Goal: Transaction & Acquisition: Purchase product/service

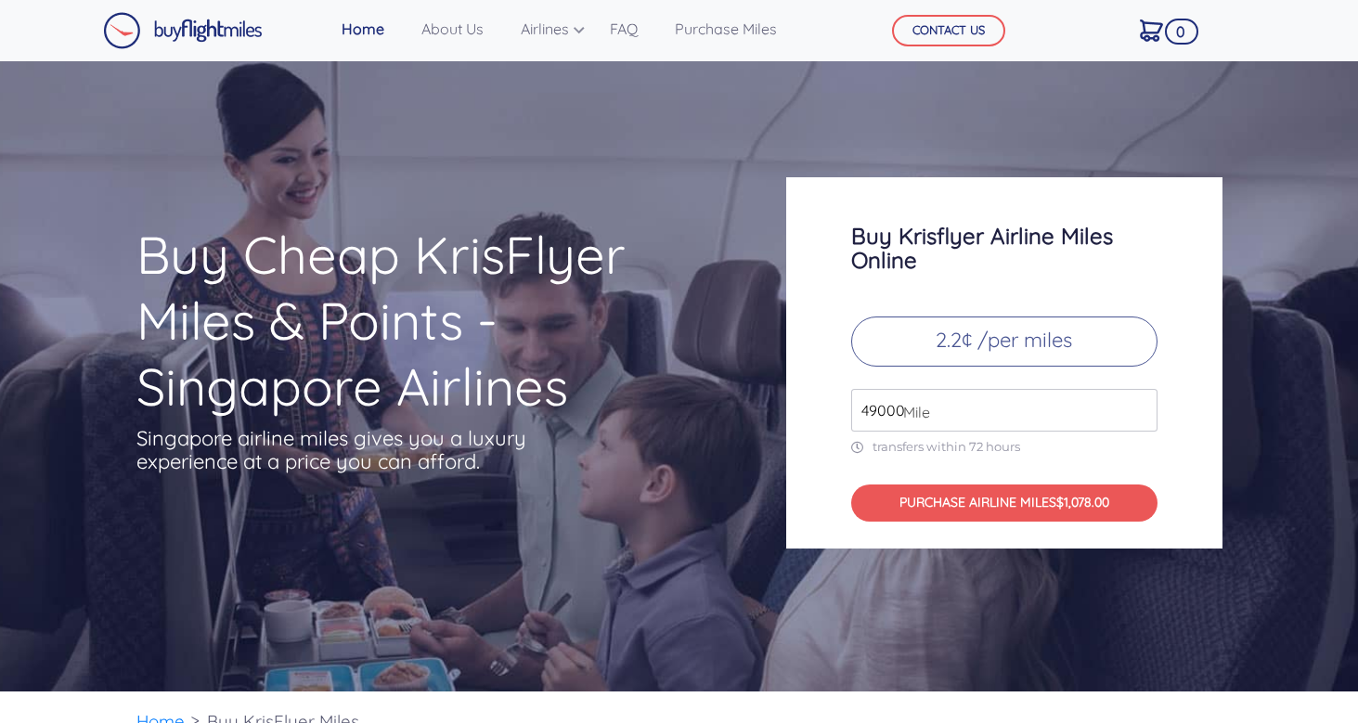
click at [898, 411] on span "Mile" at bounding box center [912, 412] width 36 height 22
click at [1064, 409] on input "49000" at bounding box center [1004, 410] width 306 height 43
click at [1139, 405] on input "50000" at bounding box center [1004, 410] width 306 height 43
click at [1139, 405] on input "51000" at bounding box center [1004, 410] width 306 height 43
type input "52000"
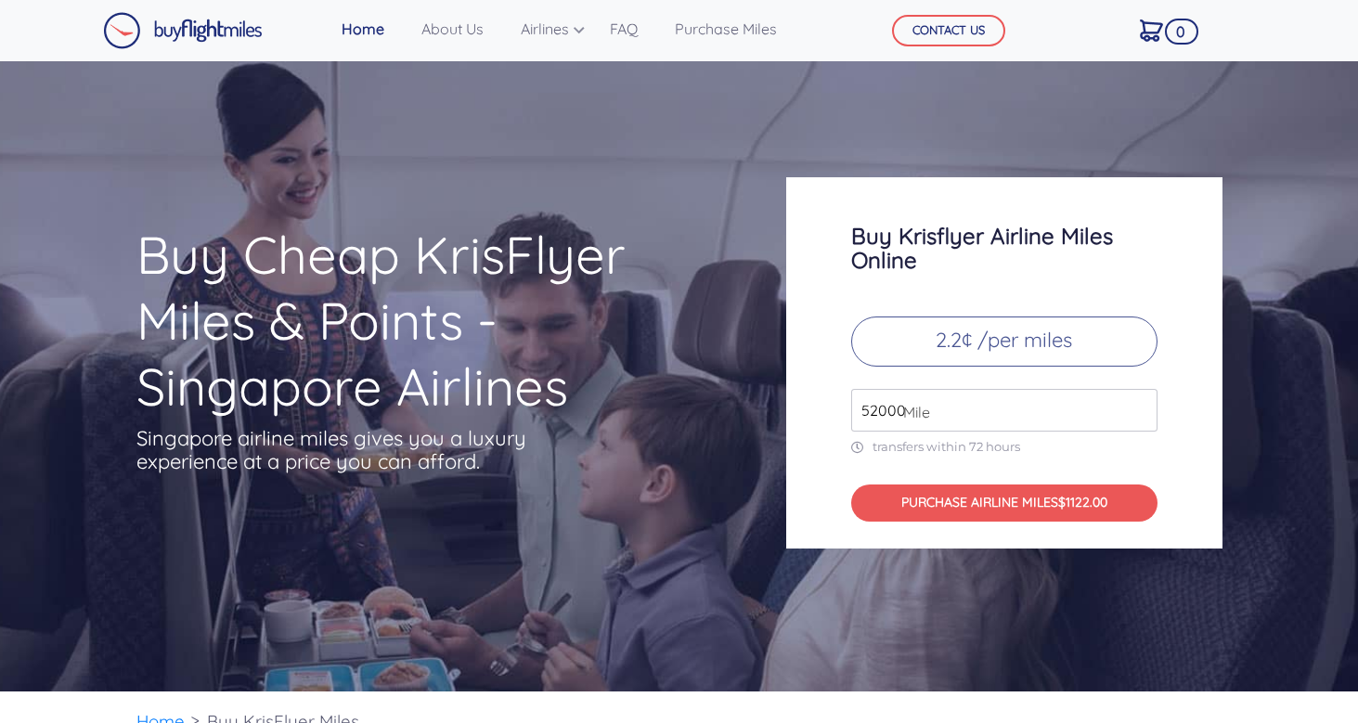
click at [1139, 405] on input "52000" at bounding box center [1004, 410] width 306 height 43
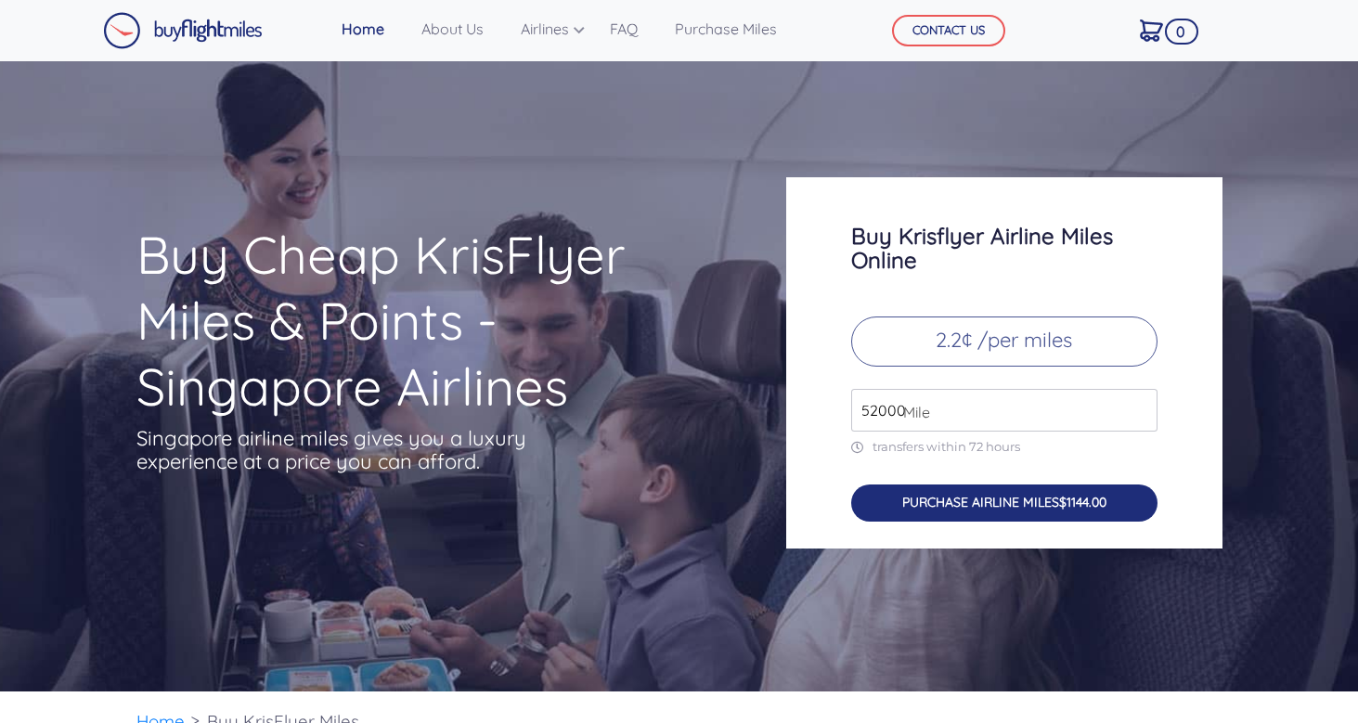
click at [1078, 502] on span "$1144.00" at bounding box center [1082, 502] width 47 height 17
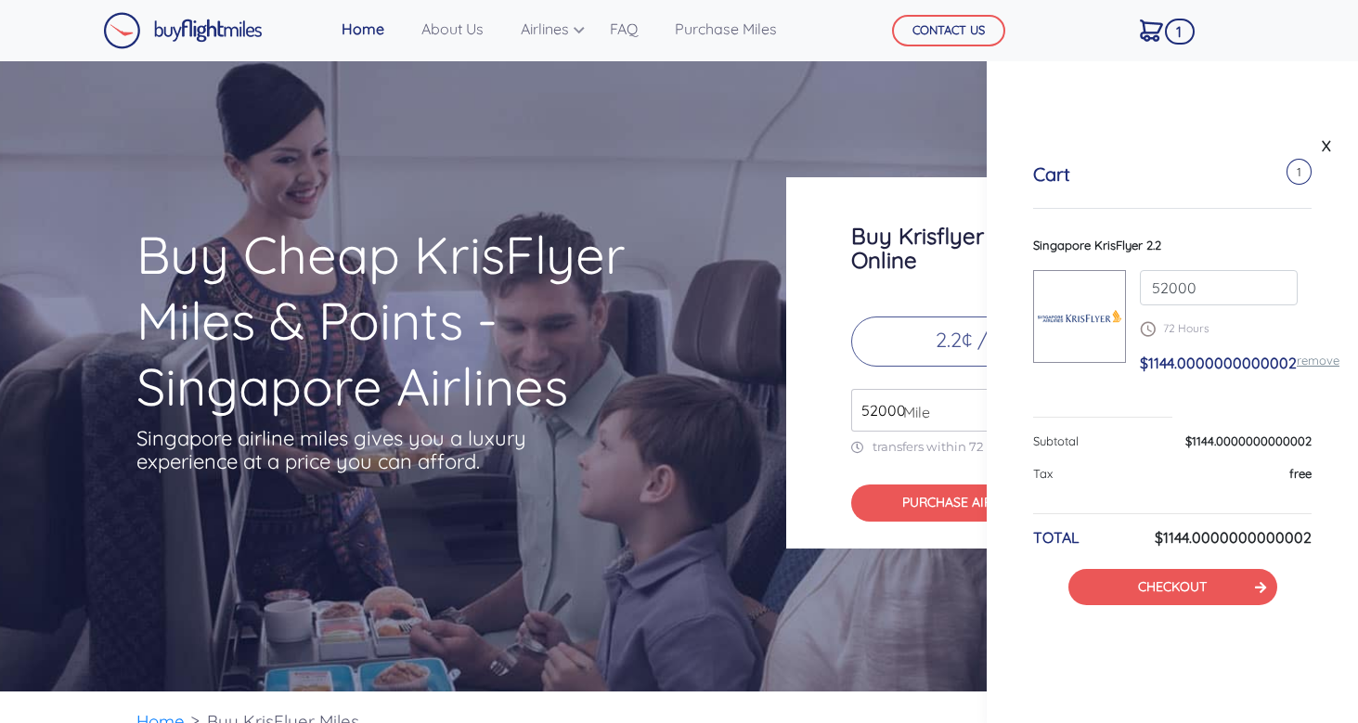
click at [1238, 606] on div "Cart 1 Singapore KrisFlyer 2.2 52000 72 Hours $1144.0000000000002 remove Subtot…" at bounding box center [1172, 384] width 371 height 535
click at [1245, 594] on button "CHECKOUT" at bounding box center [1172, 587] width 209 height 36
click at [1255, 591] on icon at bounding box center [1260, 587] width 11 height 13
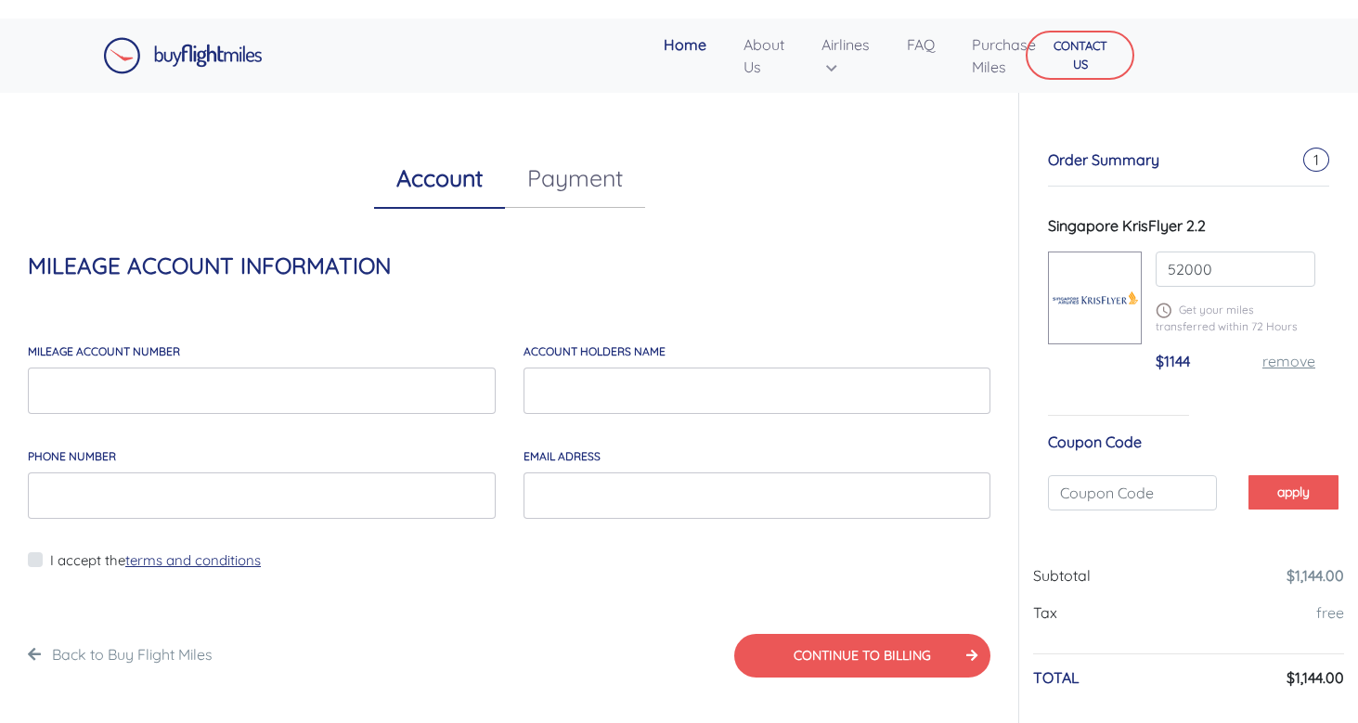
click at [583, 159] on link "Payment" at bounding box center [575, 177] width 140 height 59
click at [445, 182] on link "Account" at bounding box center [439, 177] width 131 height 59
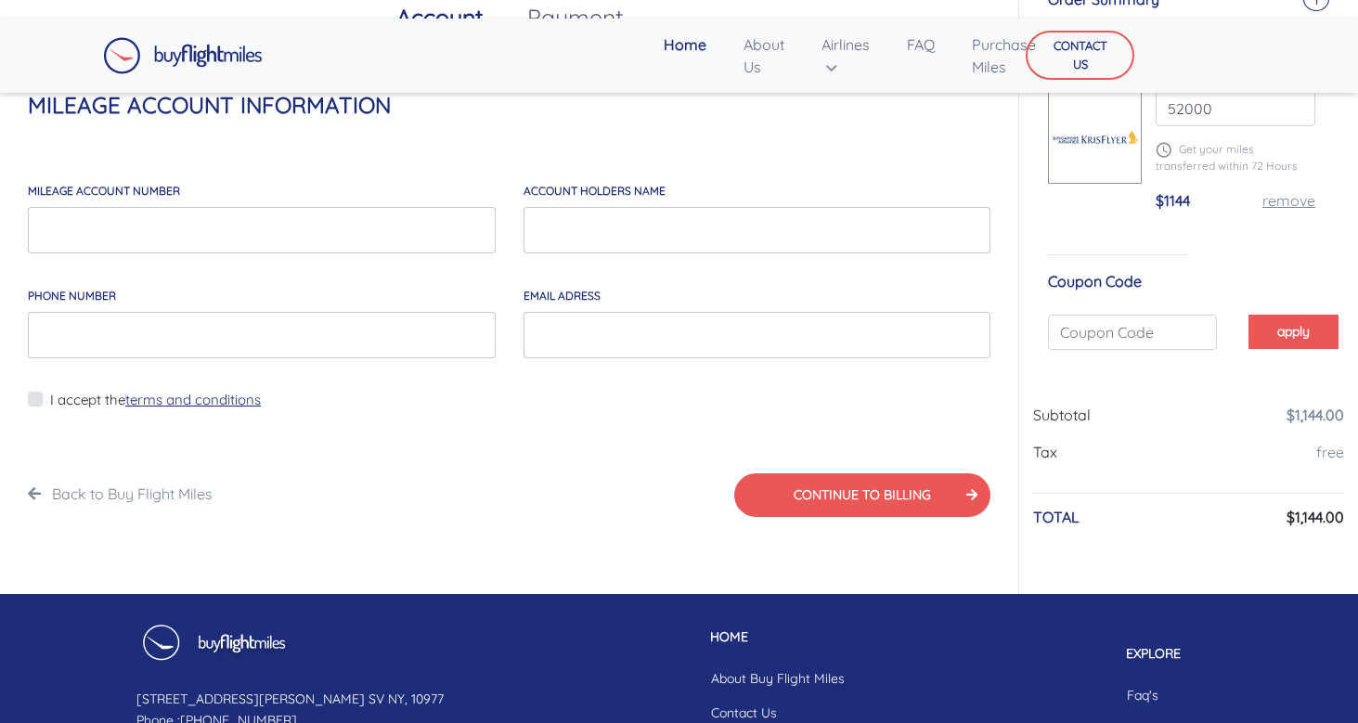
scroll to position [108, 0]
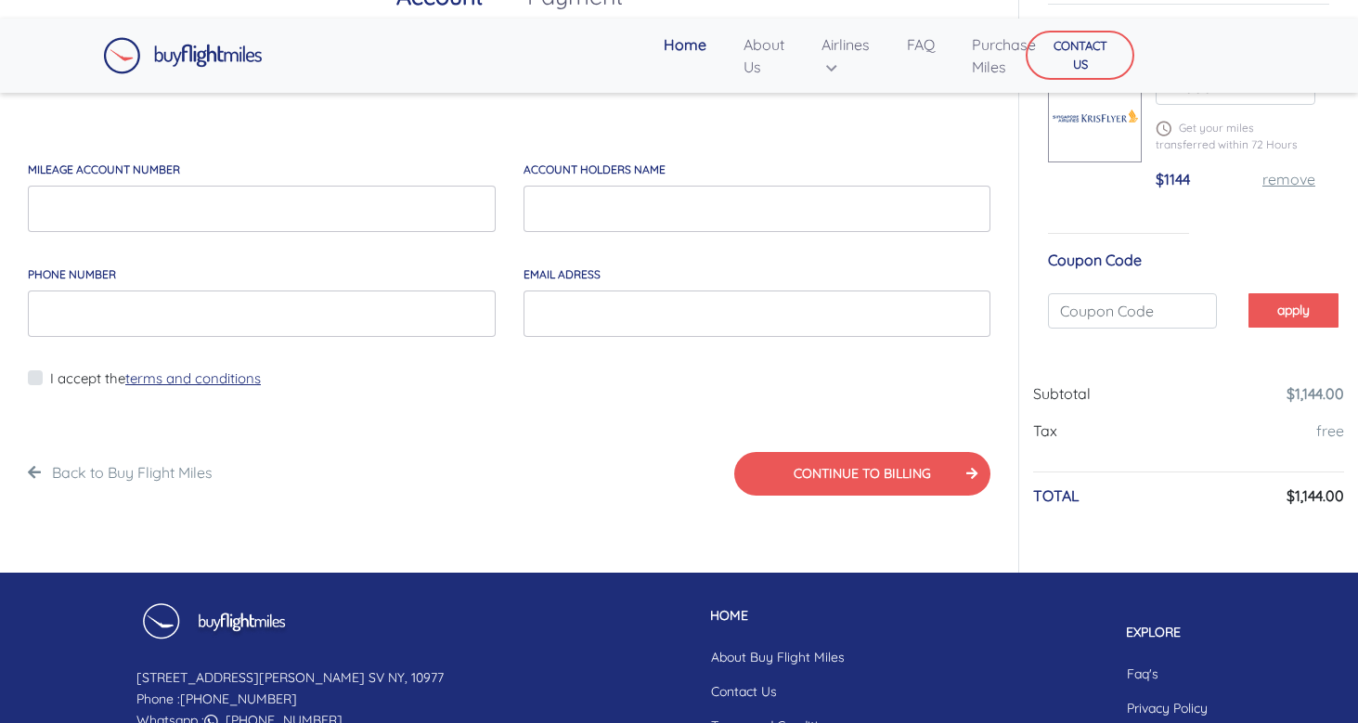
click at [231, 382] on link "terms and conditions" at bounding box center [193, 378] width 136 height 18
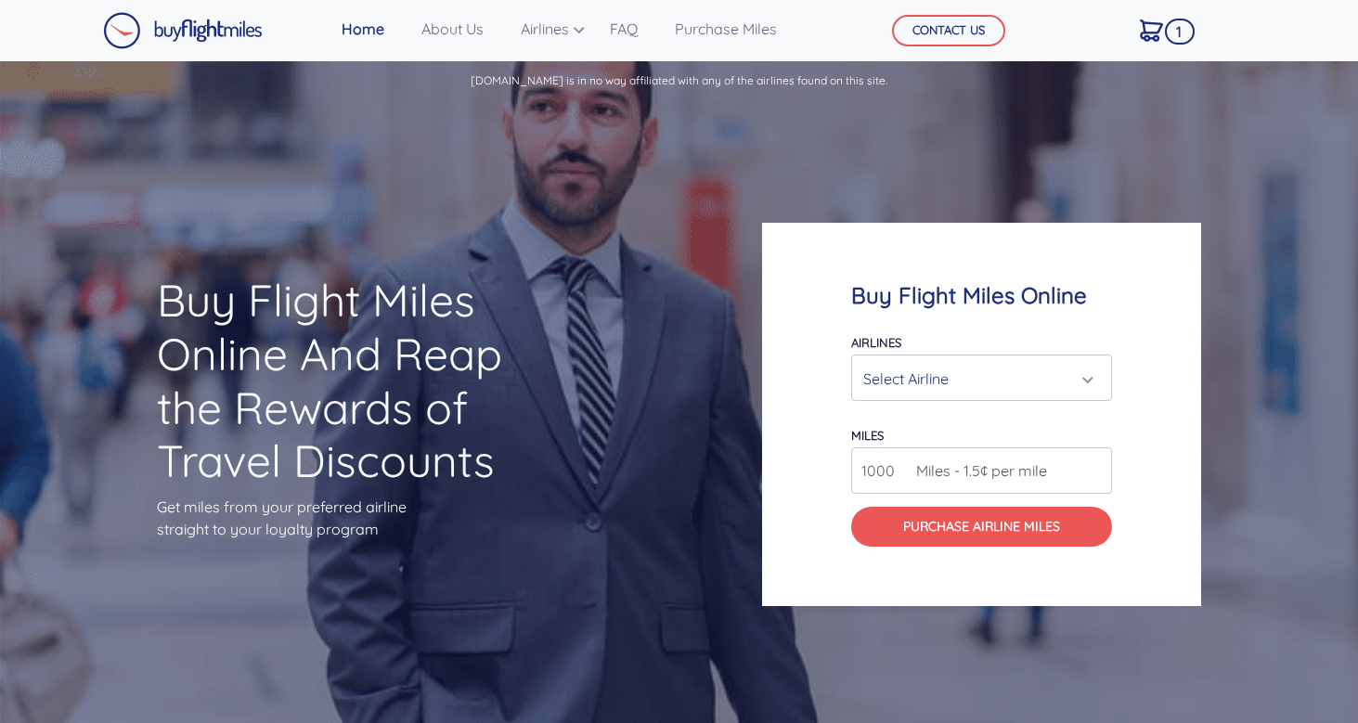
click at [942, 388] on div "Select Airline" at bounding box center [976, 378] width 226 height 35
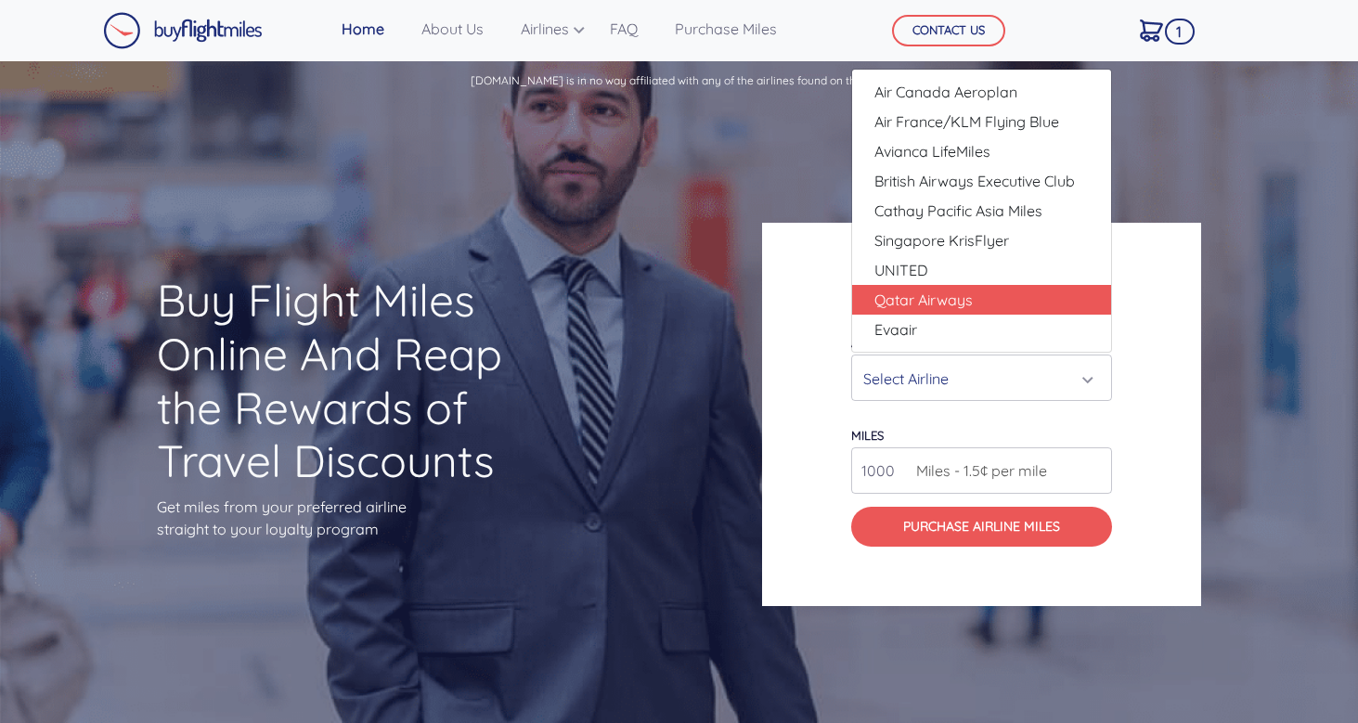
click at [984, 306] on link "Qatar Airways" at bounding box center [981, 300] width 259 height 30
select select "Qatar Airways"
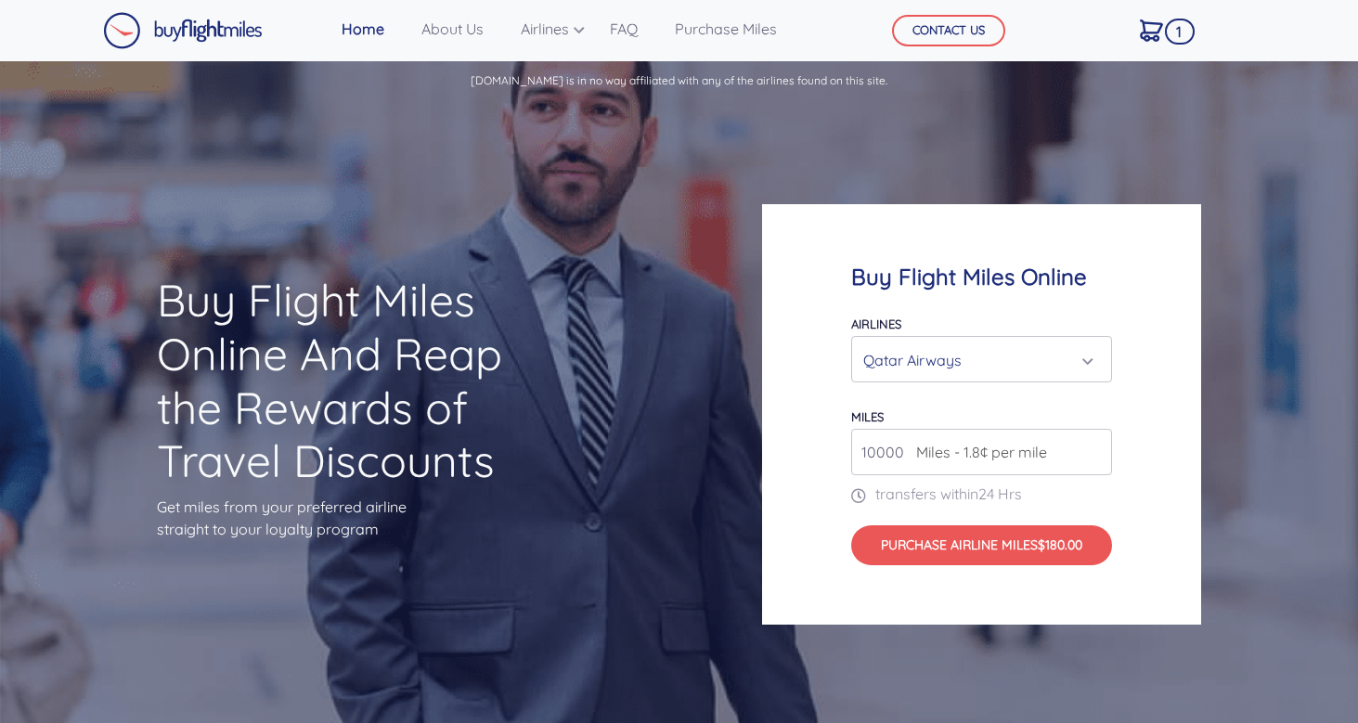
click at [926, 472] on input "10000" at bounding box center [981, 452] width 261 height 46
click at [1096, 448] on input "11000" at bounding box center [981, 452] width 261 height 46
click at [1096, 448] on input "12000" at bounding box center [981, 452] width 261 height 46
click at [1096, 448] on input "13000" at bounding box center [981, 452] width 261 height 46
click at [1096, 448] on input "14000" at bounding box center [981, 452] width 261 height 46
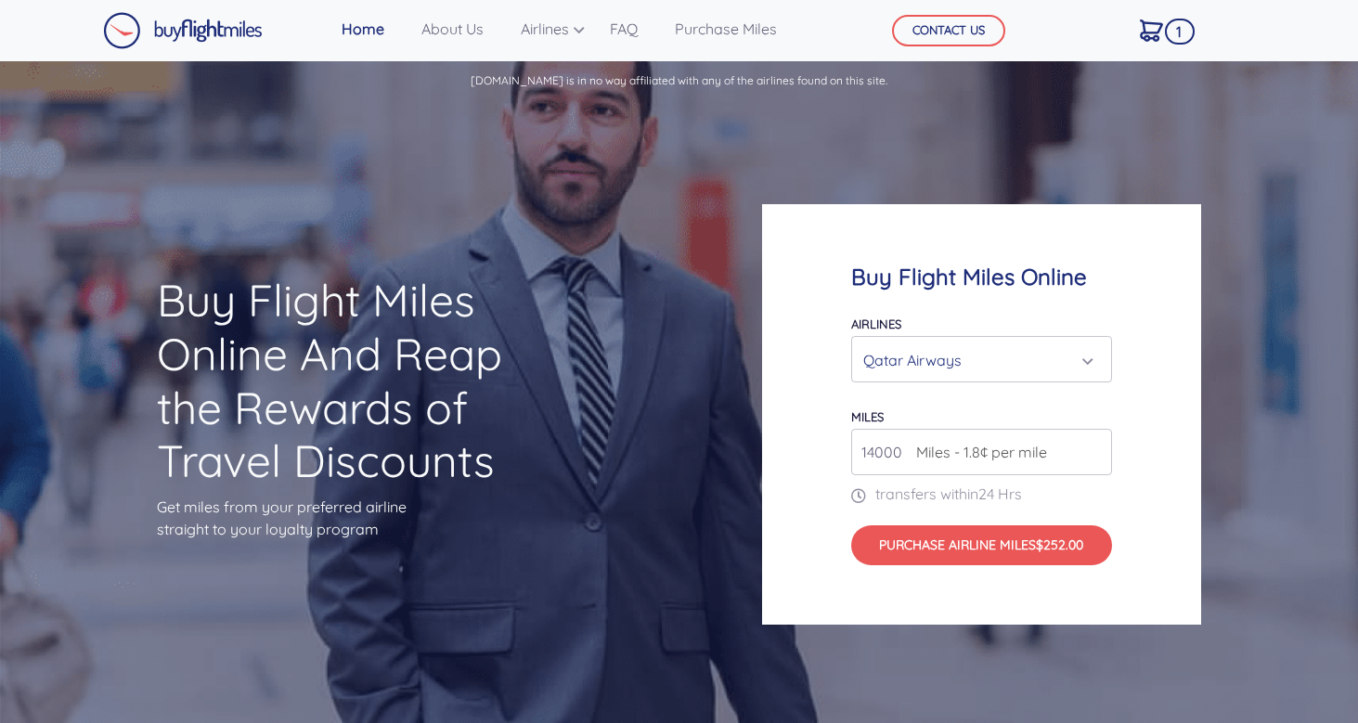
click at [877, 458] on input "14000" at bounding box center [981, 452] width 261 height 46
drag, startPoint x: 877, startPoint y: 458, endPoint x: 902, endPoint y: 458, distance: 25.1
click at [902, 458] on input "14000" at bounding box center [981, 452] width 261 height 46
type input "0"
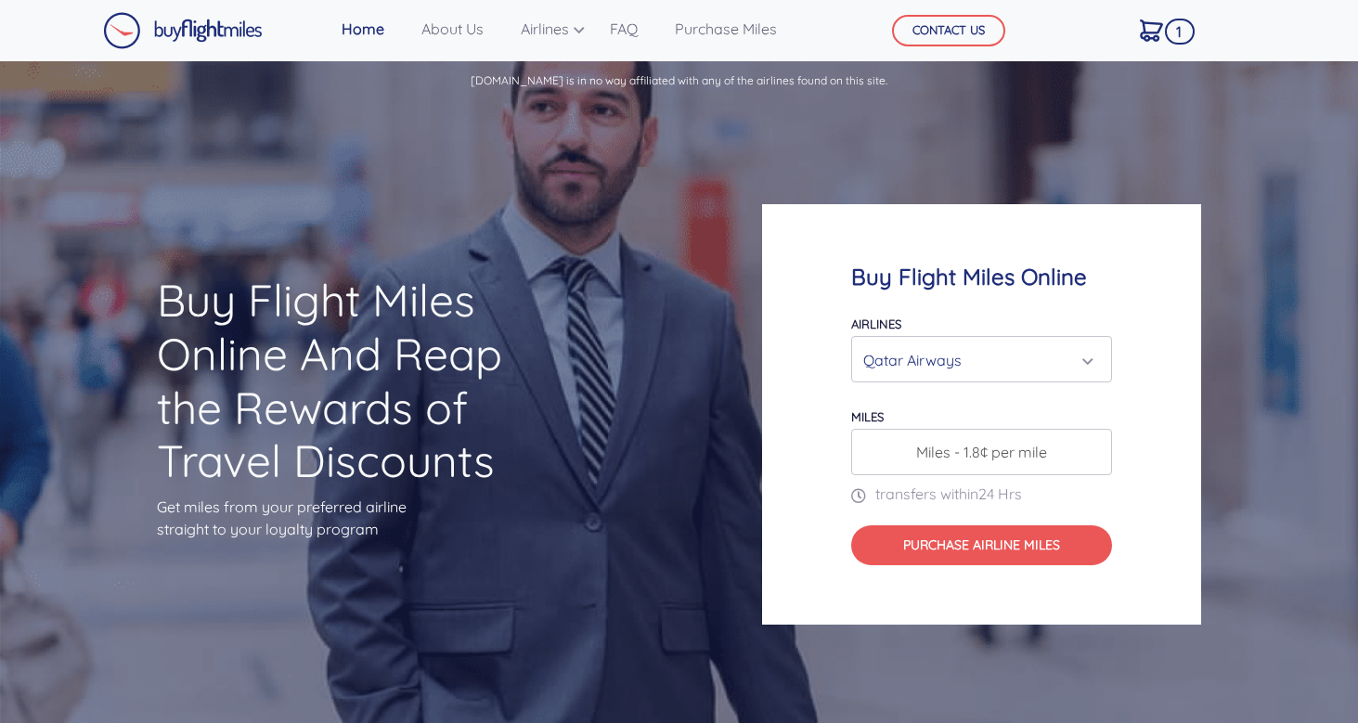
type input "1"
type input "8"
type input "100000"
click at [1017, 372] on div "Qatar Airways" at bounding box center [976, 359] width 226 height 35
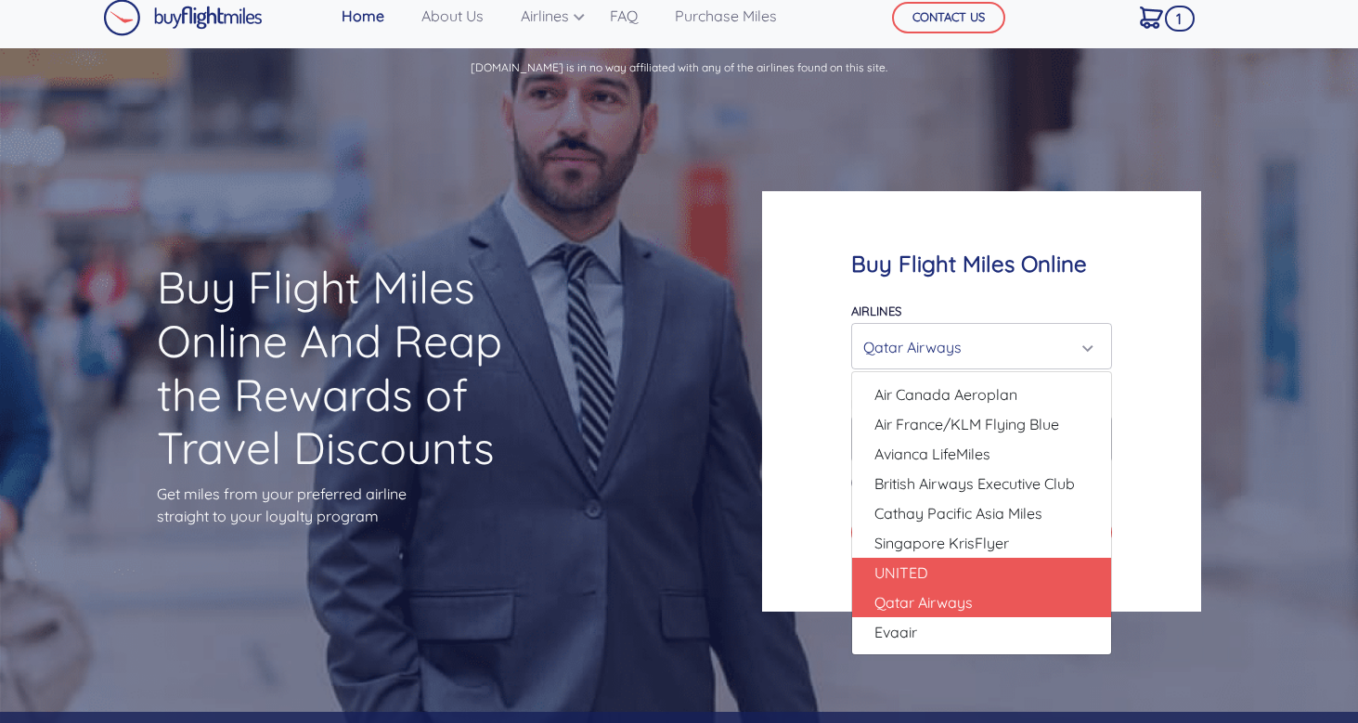
scroll to position [26, 0]
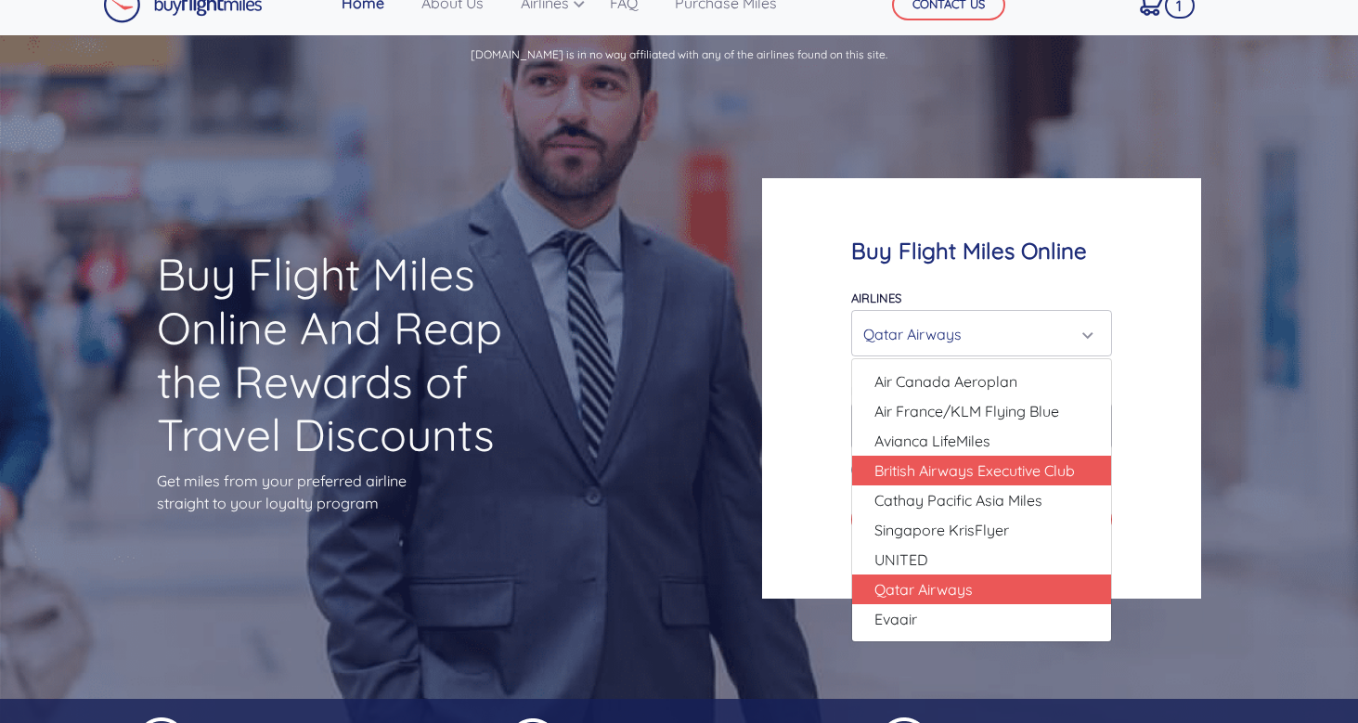
click at [964, 479] on span "British Airways Executive Club" at bounding box center [974, 470] width 200 height 22
select select "British Airways Executive Club"
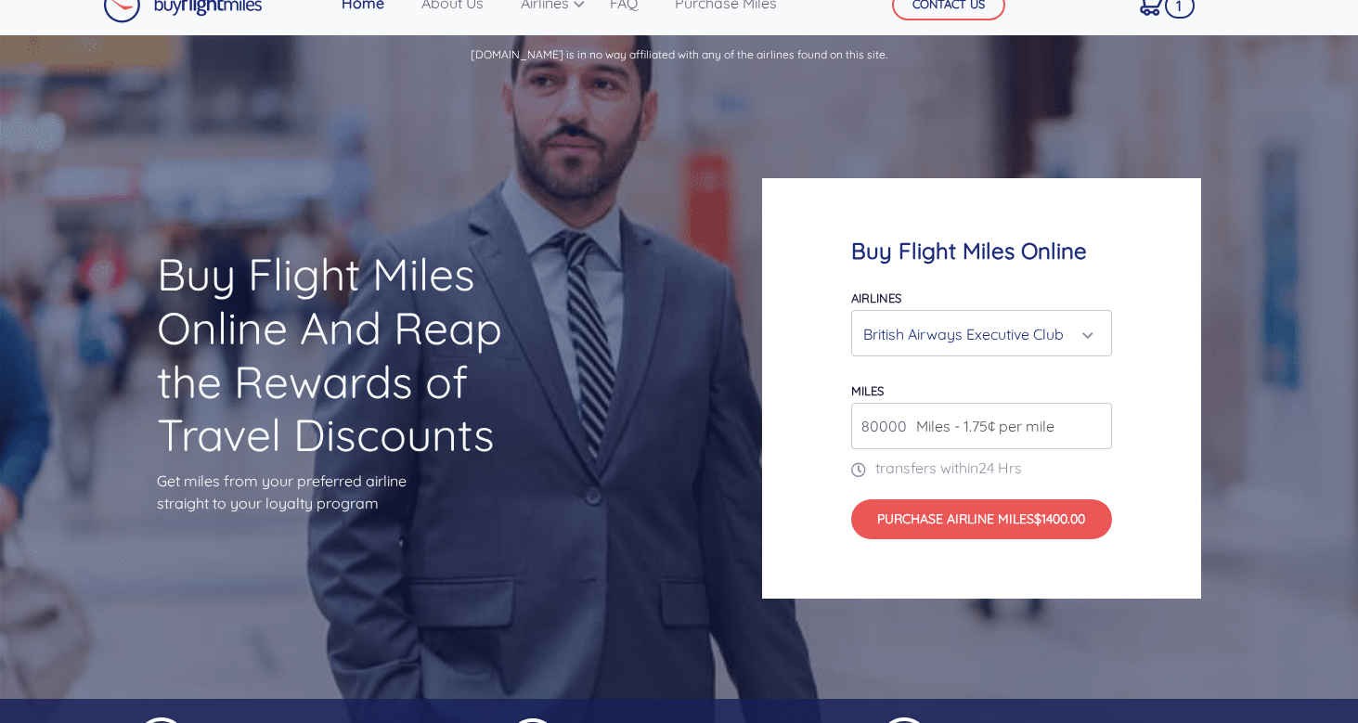
click at [871, 426] on input "80000" at bounding box center [981, 426] width 261 height 46
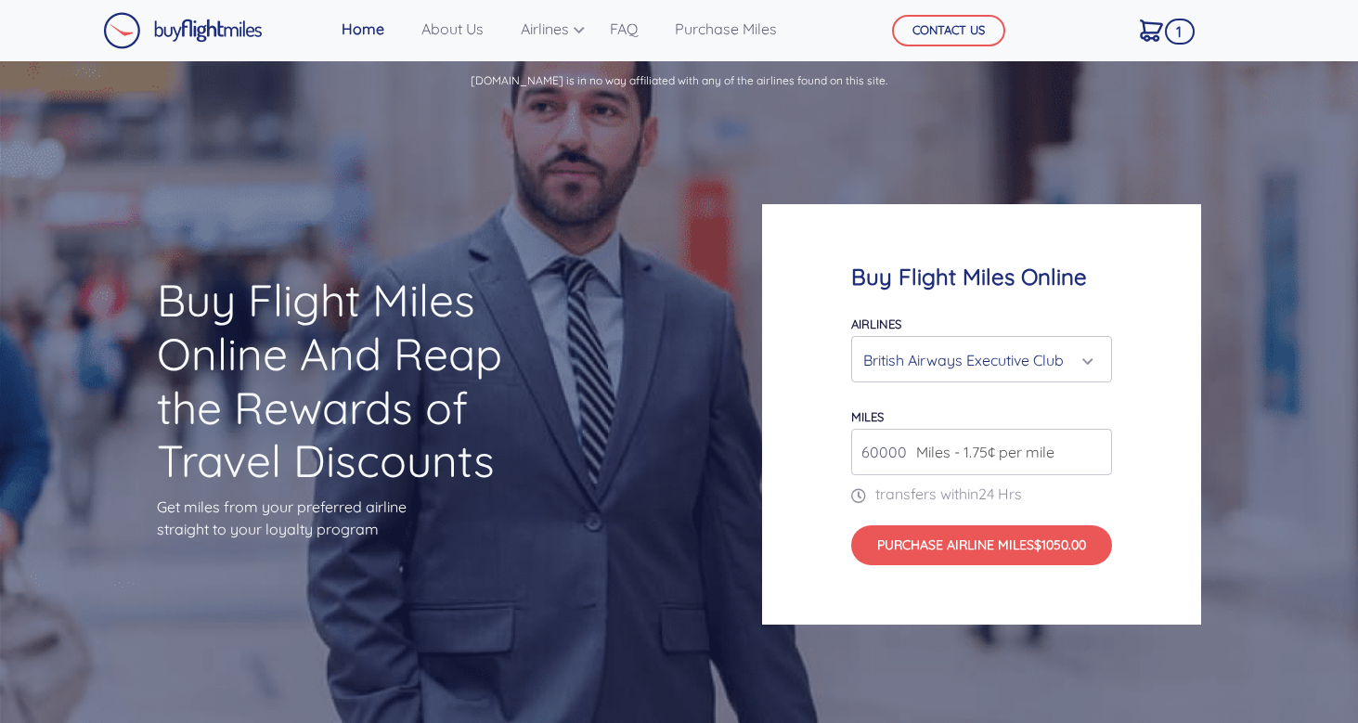
type input "60000"
click at [374, 34] on link "Home" at bounding box center [363, 28] width 58 height 37
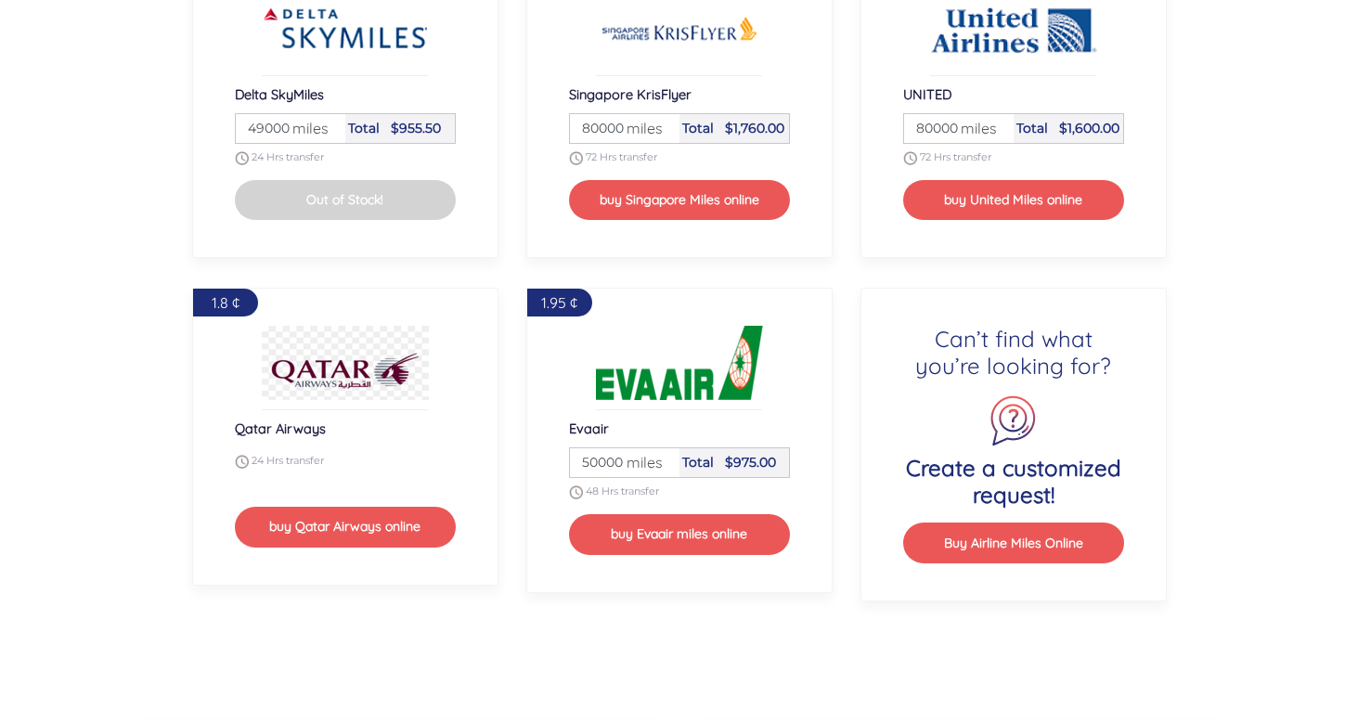
scroll to position [1691, 0]
